Goal: Information Seeking & Learning: Learn about a topic

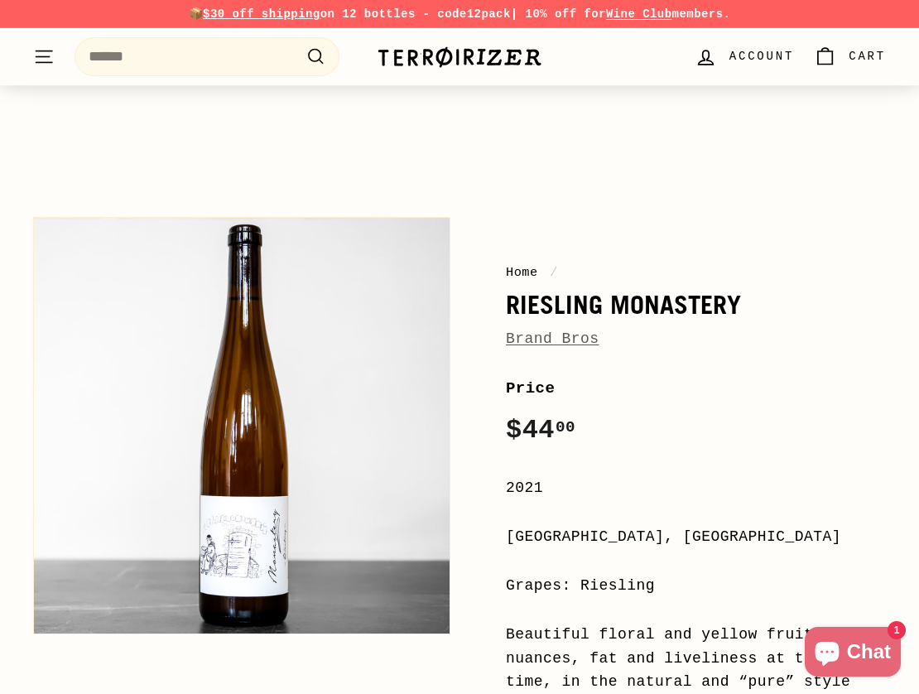
scroll to position [331, 0]
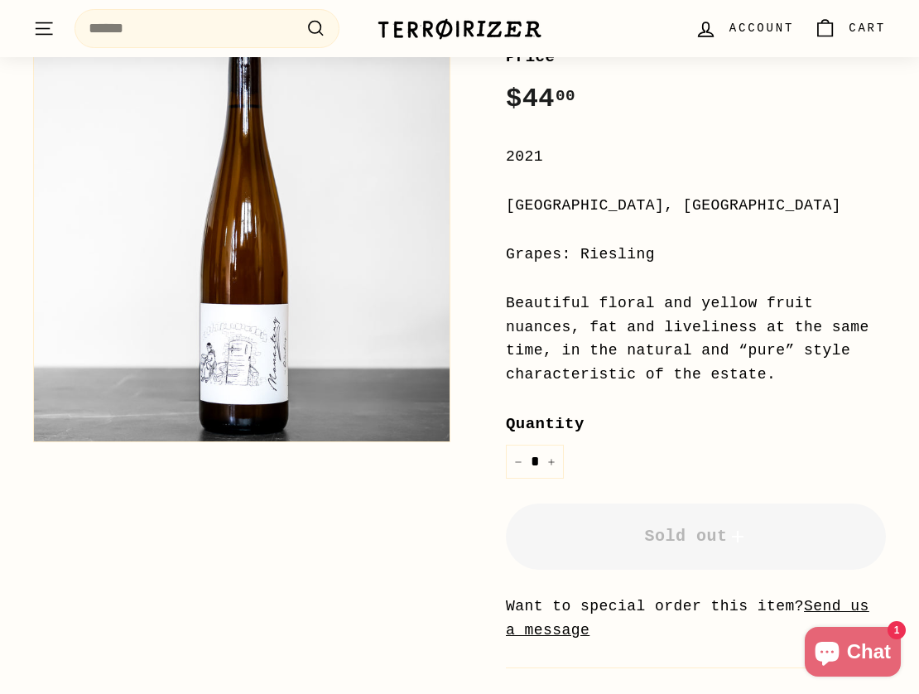
drag, startPoint x: 632, startPoint y: 308, endPoint x: 667, endPoint y: 372, distance: 73.7
click at [667, 372] on div "Beautiful floral and yellow fruit nuances, fat and liveliness at the same time,…" at bounding box center [696, 338] width 380 height 95
click at [681, 396] on div "Price Regular price $44 00 $44.00 / 2021 [GEOGRAPHIC_DATA], [GEOGRAPHIC_DATA] G…" at bounding box center [696, 465] width 380 height 840
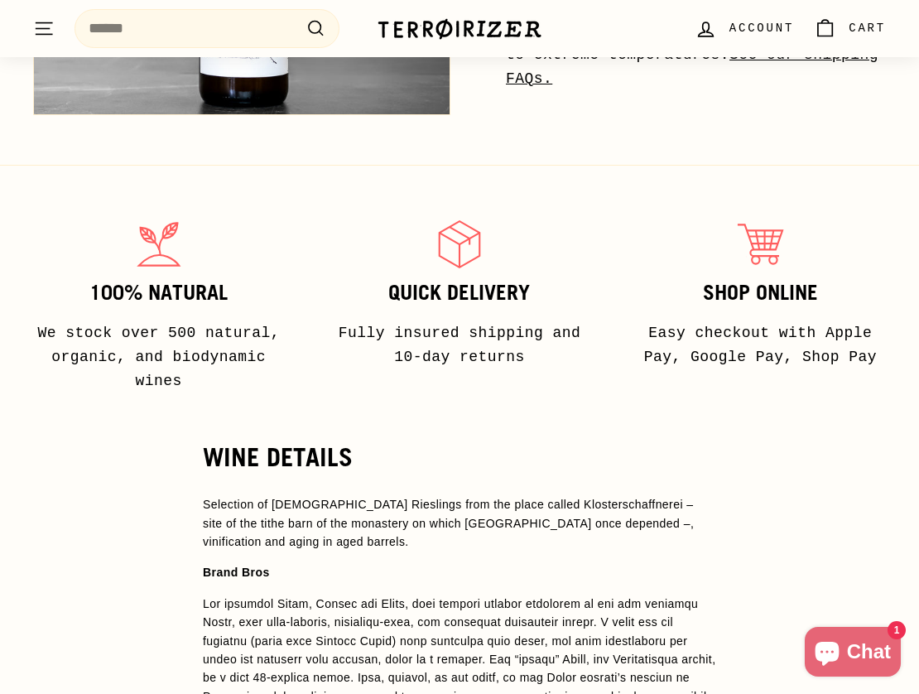
scroll to position [1159, 0]
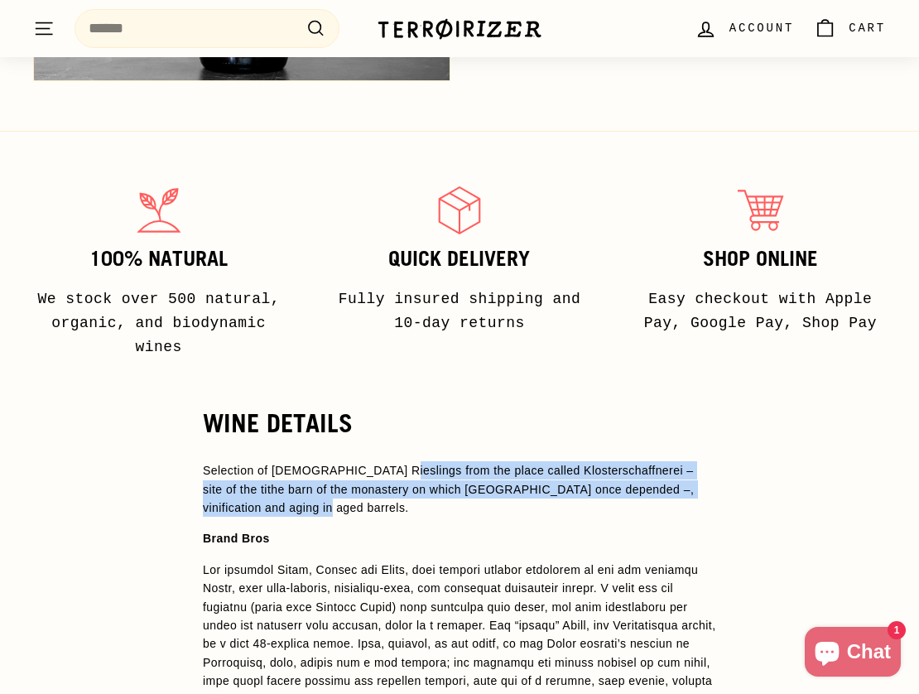
drag, startPoint x: 377, startPoint y: 397, endPoint x: 486, endPoint y: 432, distance: 113.9
click at [486, 461] on p "Selection of [DEMOGRAPHIC_DATA] Rieslings from the place called Klosterschaffne…" at bounding box center [459, 488] width 513 height 55
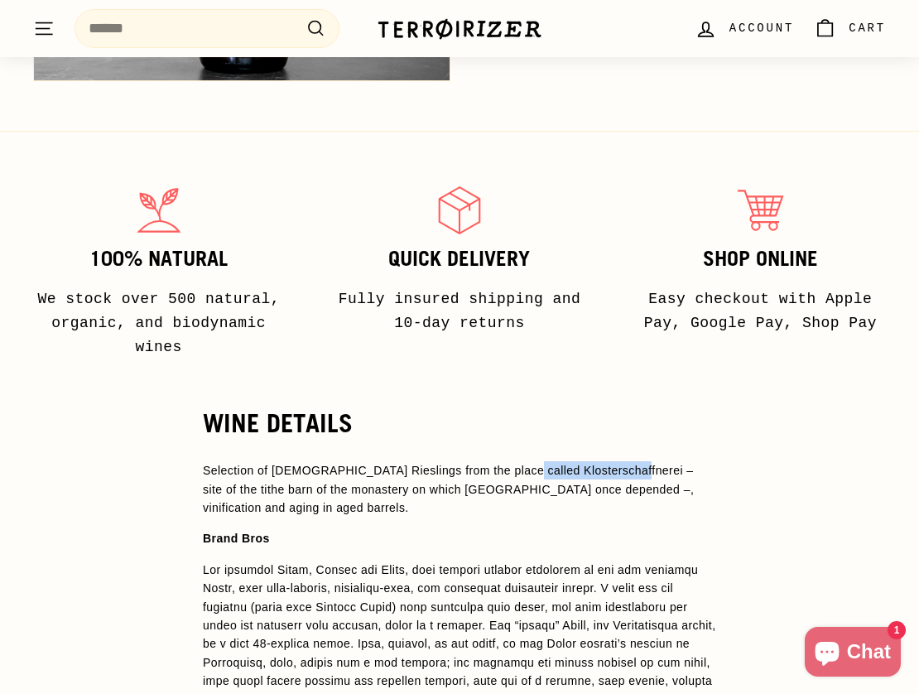
drag, startPoint x: 507, startPoint y: 393, endPoint x: 610, endPoint y: 400, distance: 103.7
click at [610, 464] on span "Selection of [DEMOGRAPHIC_DATA] Rieslings from the place called Klosterschaffne…" at bounding box center [448, 489] width 491 height 50
copy span "Klosterschaffnerei"
